Goal: Check status: Verify the current state of an ongoing process or item

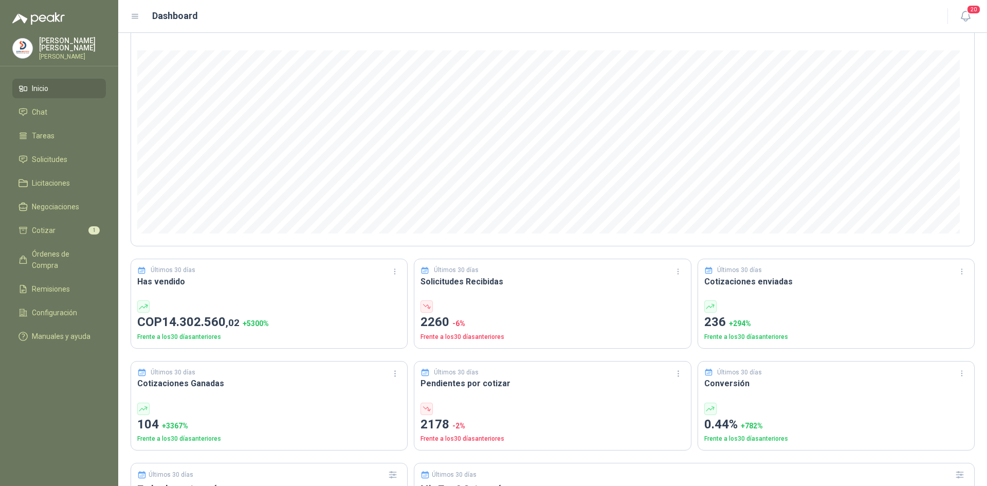
scroll to position [206, 0]
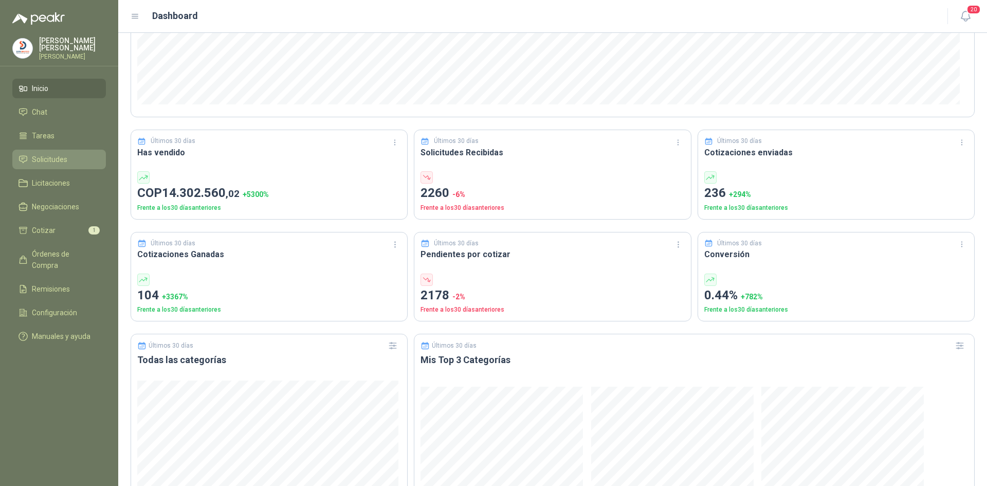
click at [77, 159] on li "Solicitudes" at bounding box center [59, 159] width 81 height 11
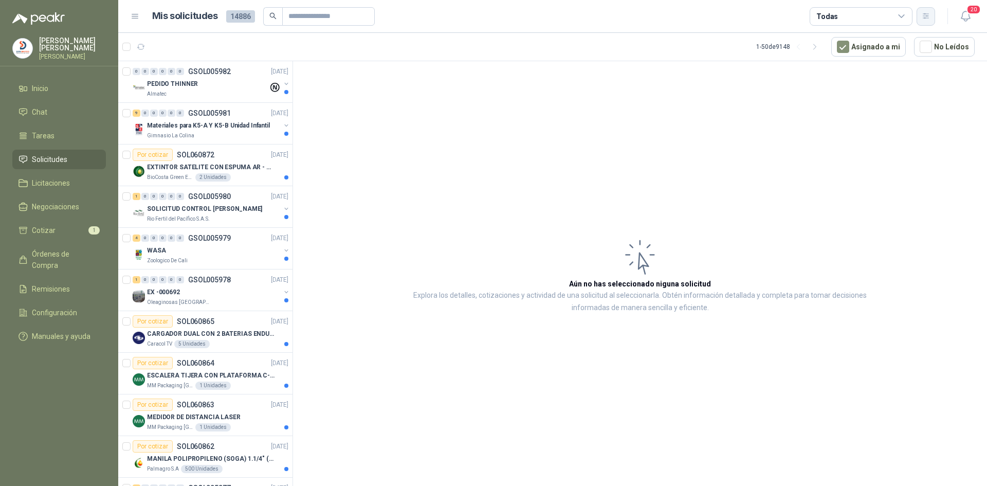
click at [922, 17] on icon "button" at bounding box center [926, 16] width 9 height 9
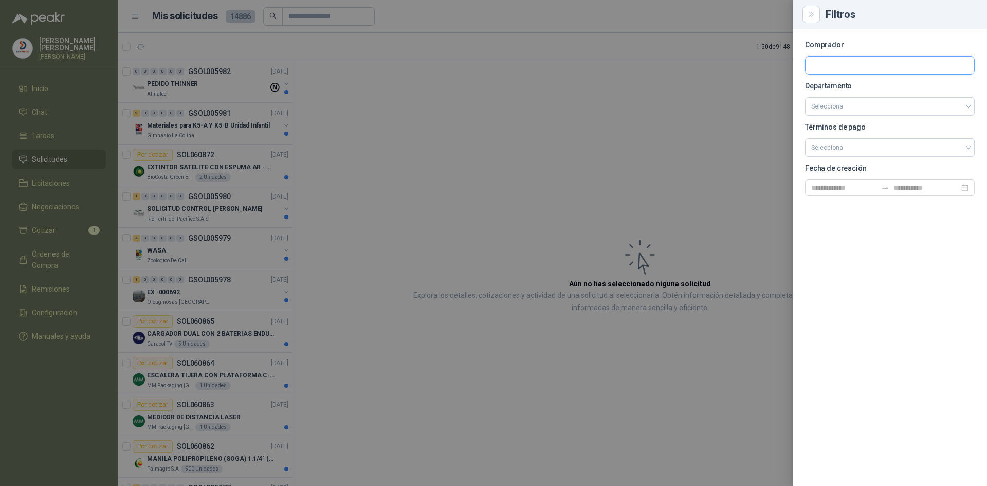
click at [837, 69] on input "text" at bounding box center [890, 65] width 169 height 17
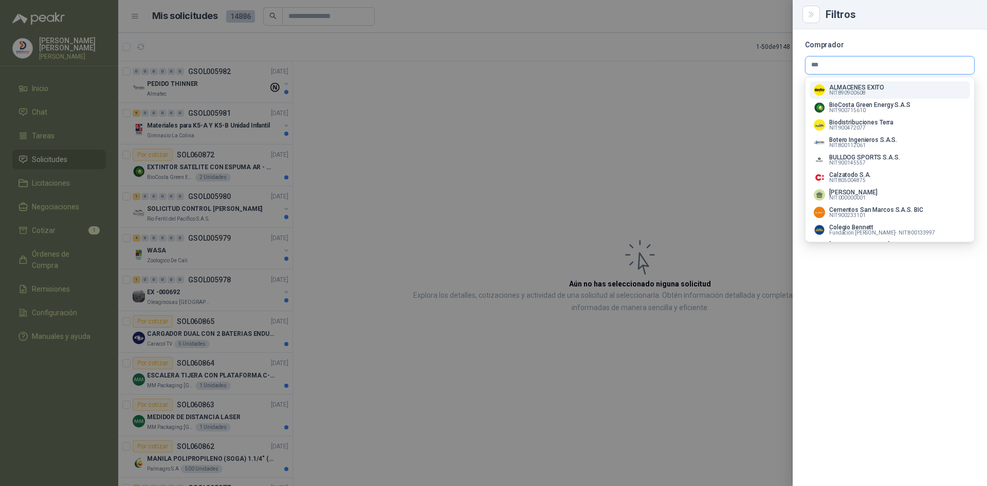
type input "****"
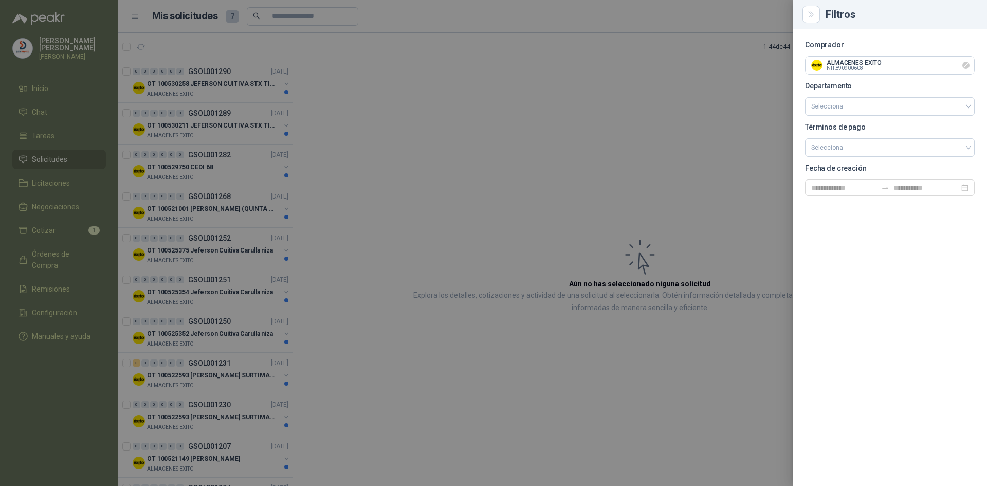
click at [966, 63] on icon "Limpiar" at bounding box center [966, 65] width 9 height 9
click at [906, 64] on input "text" at bounding box center [890, 65] width 169 height 17
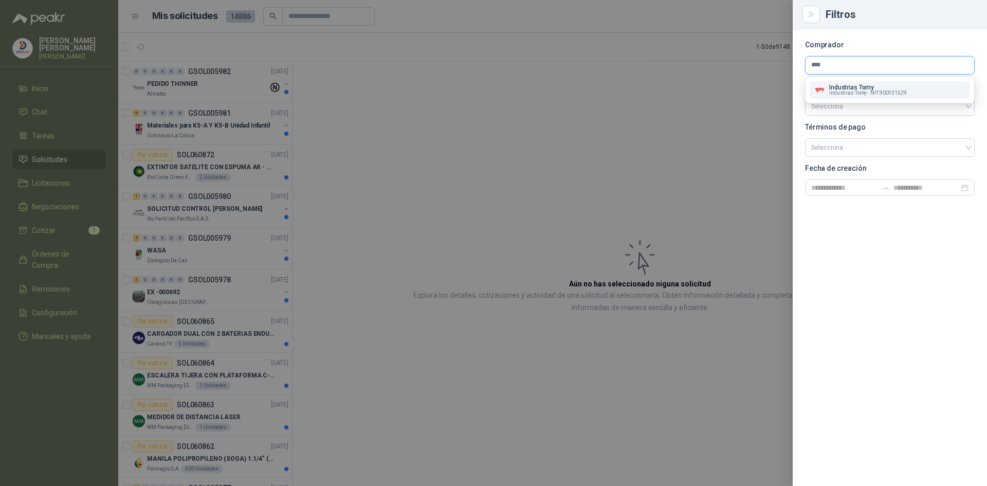
type input "****"
click at [862, 90] on span "Industrias Tomy -" at bounding box center [848, 92] width 39 height 5
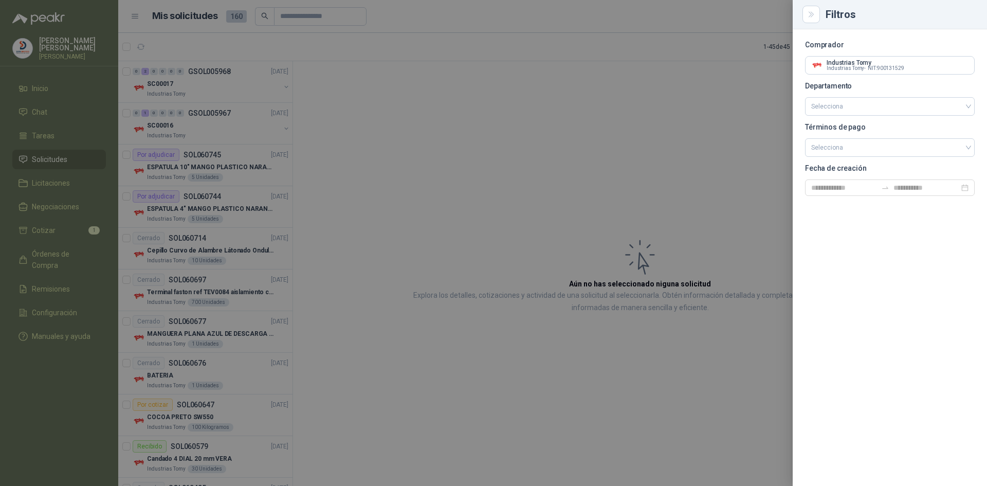
click at [450, 196] on div at bounding box center [493, 243] width 987 height 486
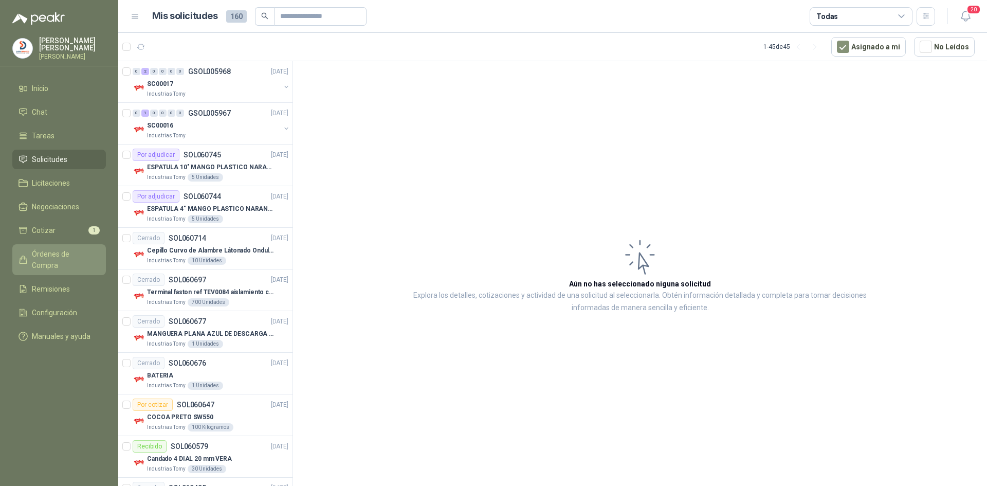
click at [85, 250] on span "Órdenes de Compra" at bounding box center [64, 259] width 64 height 23
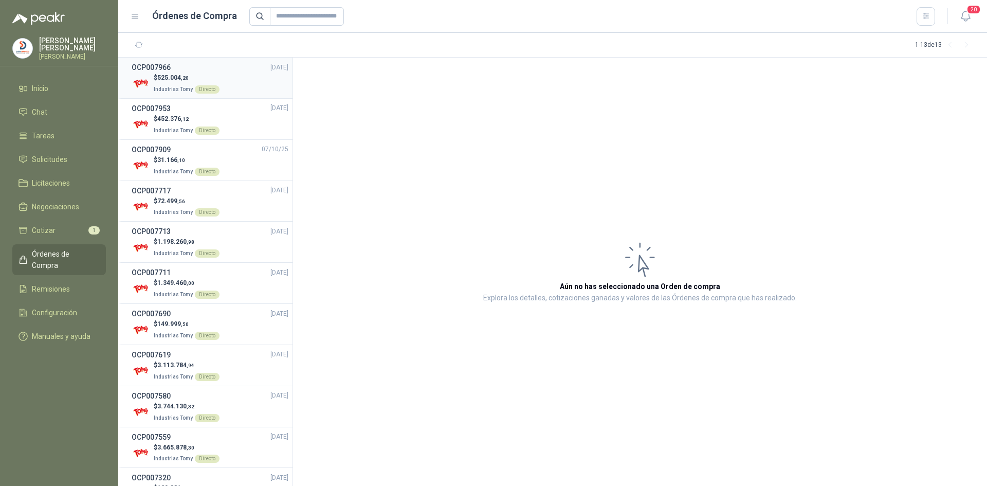
click at [171, 70] on div "OCP007966 [DATE]" at bounding box center [210, 67] width 157 height 11
